Goal: Task Accomplishment & Management: Manage account settings

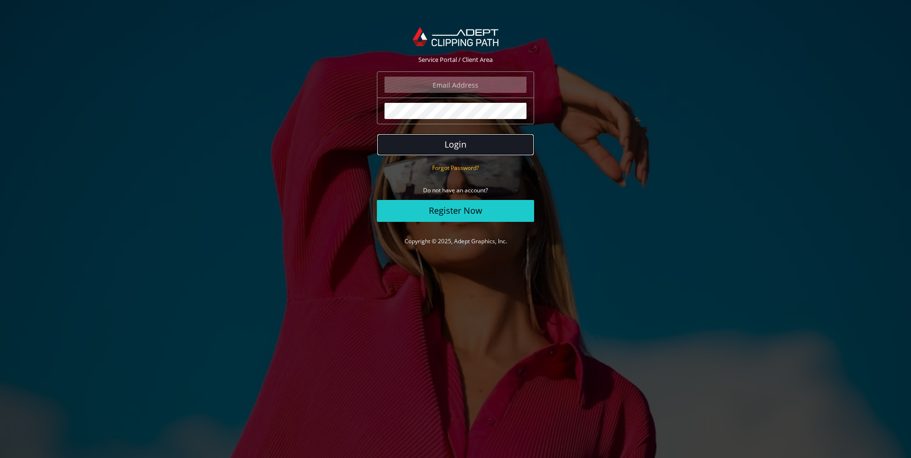
drag, startPoint x: 481, startPoint y: 151, endPoint x: 840, endPoint y: 37, distance: 377.0
click at [480, 151] on button "Login" at bounding box center [455, 145] width 157 height 22
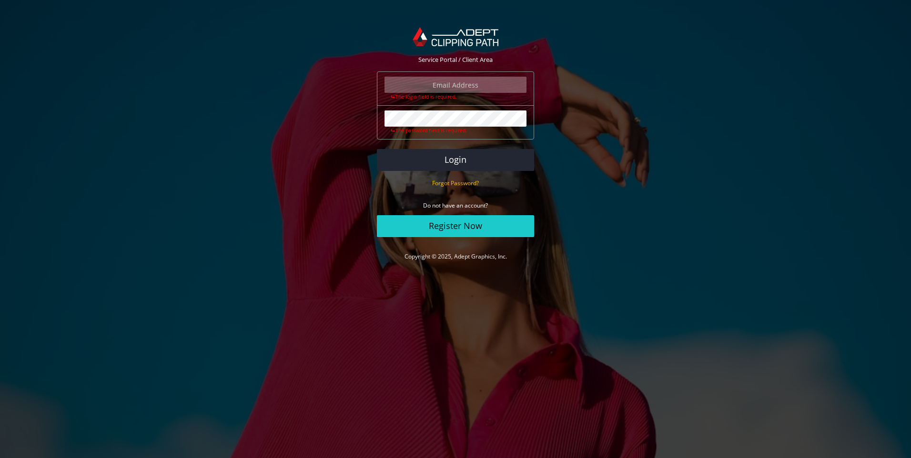
click at [484, 85] on input "email" at bounding box center [455, 85] width 142 height 16
drag, startPoint x: 563, startPoint y: 167, endPoint x: 558, endPoint y: 168, distance: 5.4
click at [563, 167] on section "Service Portal / Client Area The login field is required. The password field is…" at bounding box center [455, 144] width 911 height 261
click at [458, 160] on button "Login" at bounding box center [455, 160] width 157 height 22
